Goal: Find specific page/section: Find specific page/section

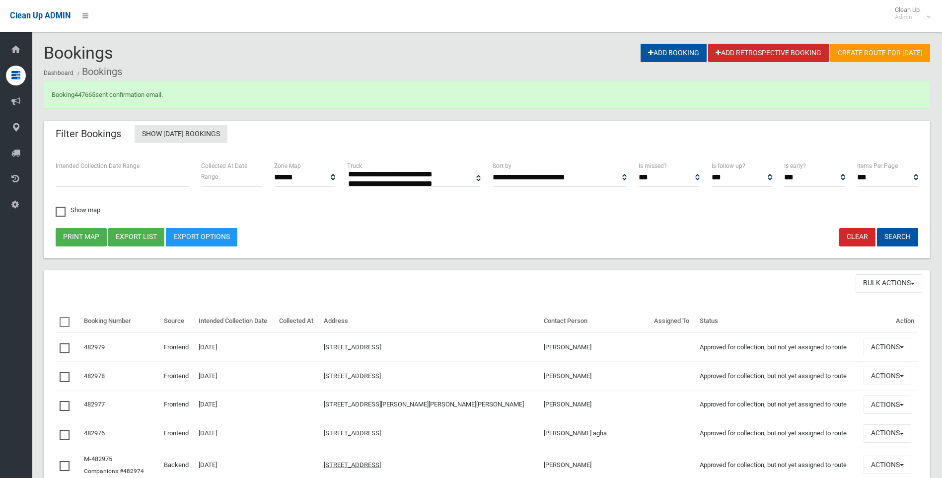
select select
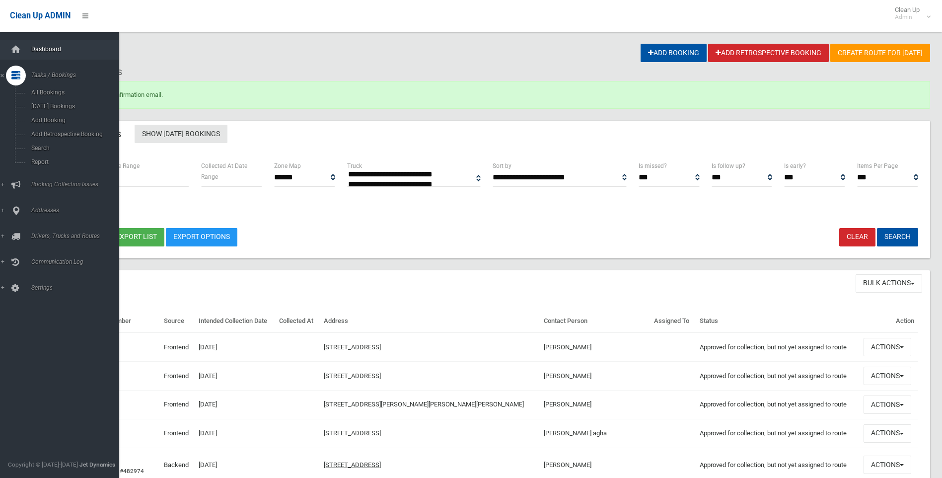
click at [38, 49] on span "Dashboard" at bounding box center [77, 49] width 98 height 7
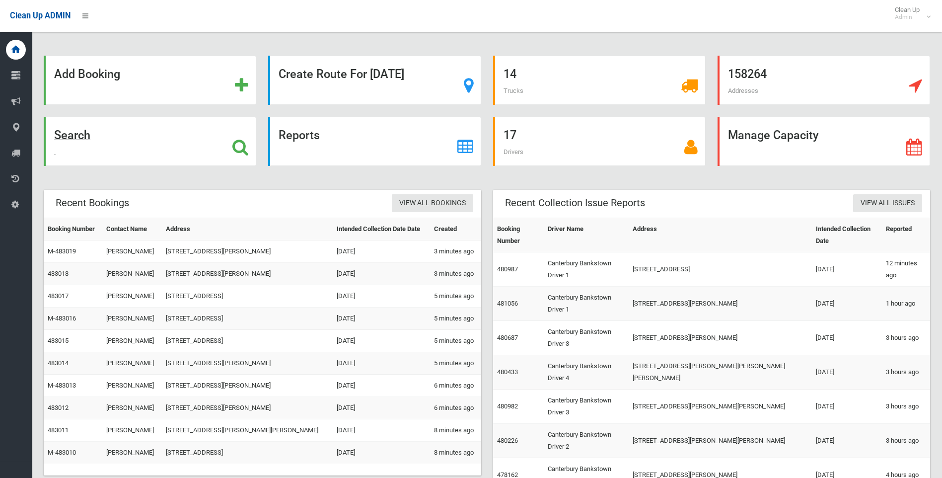
click at [73, 133] on strong "Search" at bounding box center [72, 135] width 36 height 14
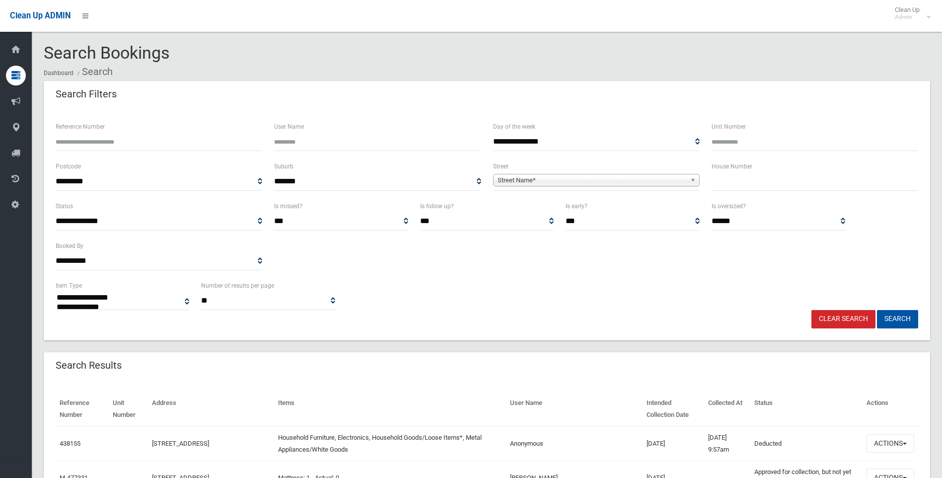
select select
click at [729, 183] on input "text" at bounding box center [815, 181] width 207 height 18
type input "**"
click at [522, 177] on span "Street Name*" at bounding box center [592, 180] width 189 height 12
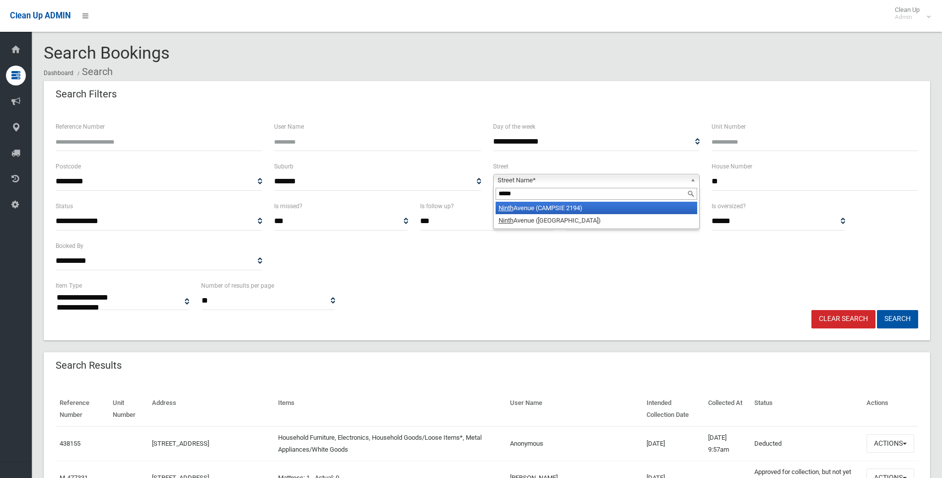
type input "*****"
click at [506, 207] on em "Ninth" at bounding box center [506, 207] width 15 height 7
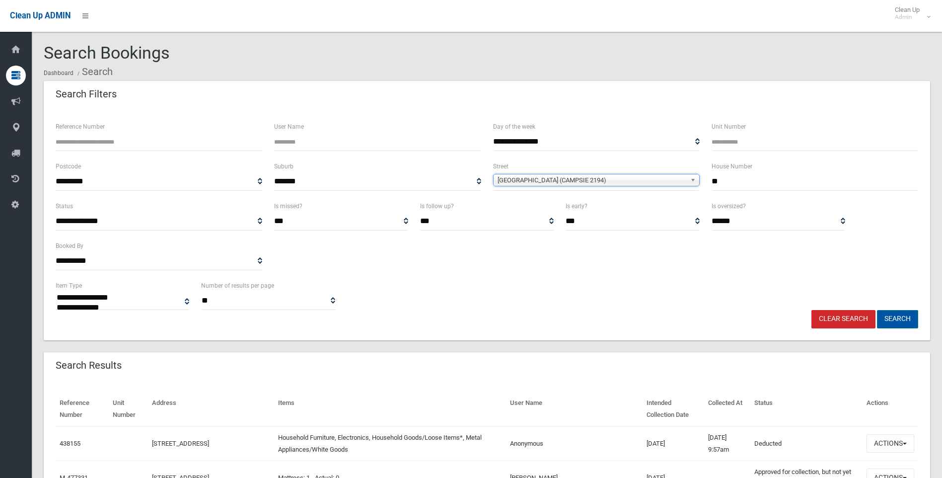
click at [899, 315] on button "Search" at bounding box center [897, 319] width 41 height 18
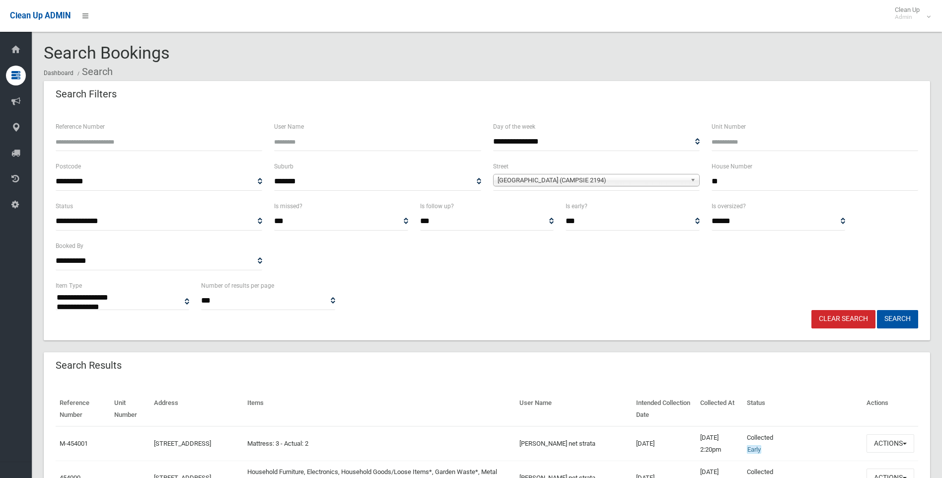
select select
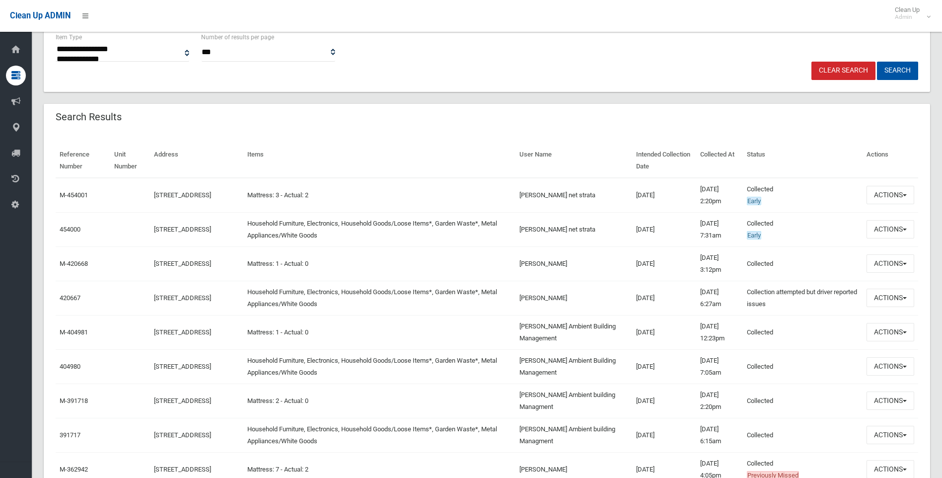
scroll to position [199, 0]
